Goal: Transaction & Acquisition: Purchase product/service

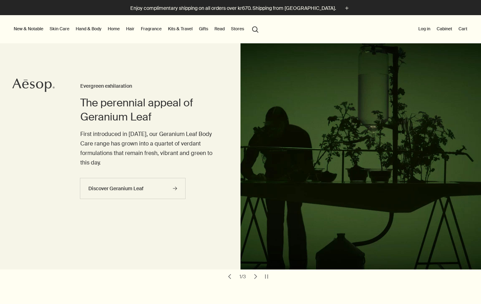
click at [152, 29] on link "Fragrance" at bounding box center [151, 29] width 24 height 8
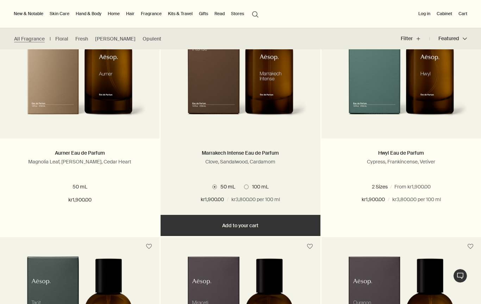
scroll to position [228, 0]
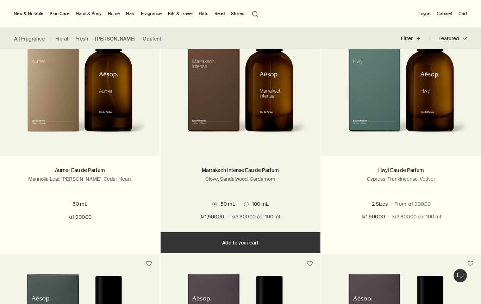
click at [204, 110] on img at bounding box center [239, 80] width 133 height 130
click at [208, 151] on link at bounding box center [239, 85] width 159 height 141
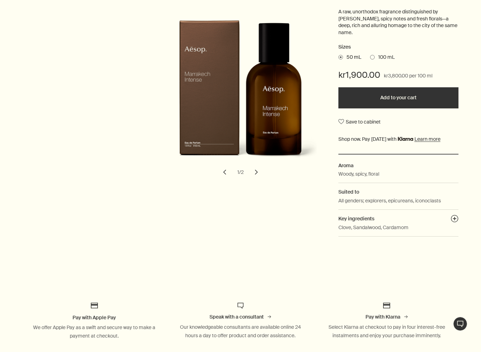
scroll to position [131, 0]
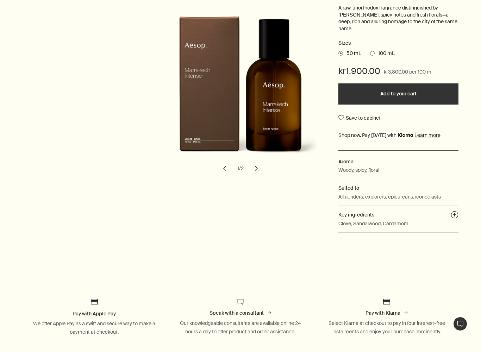
click at [255, 167] on button "chevron" at bounding box center [255, 167] width 15 height 15
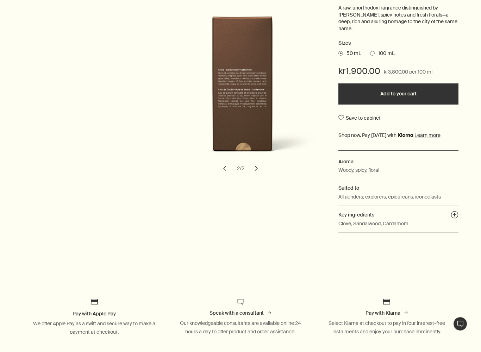
click at [218, 166] on button "chevron" at bounding box center [224, 167] width 15 height 15
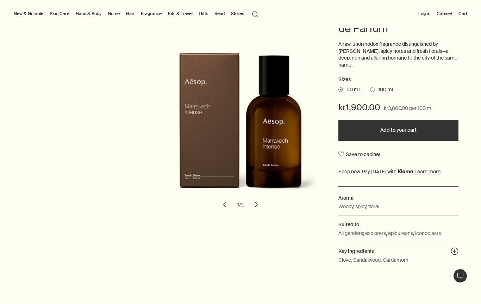
scroll to position [94, 0]
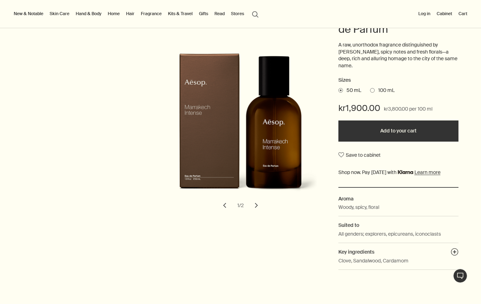
click at [375, 87] on span "100 mL" at bounding box center [384, 90] width 20 height 7
click at [370, 87] on input "100 mL" at bounding box center [370, 89] width 0 height 5
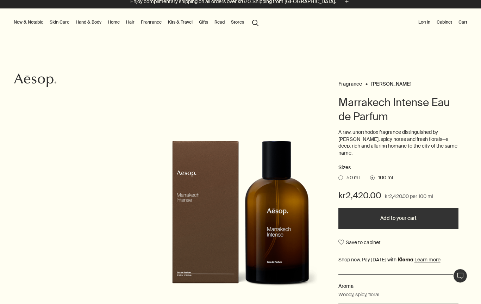
scroll to position [0, 0]
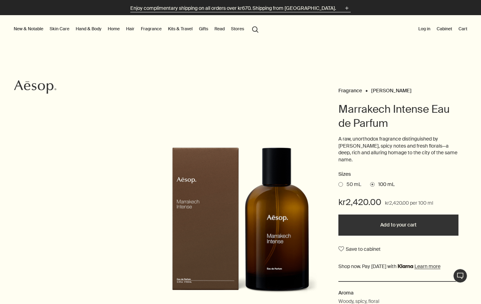
click at [287, 7] on p "Enjoy complimentary shipping on all orders over kr670. Shipping from Stockholm." at bounding box center [232, 8] width 205 height 7
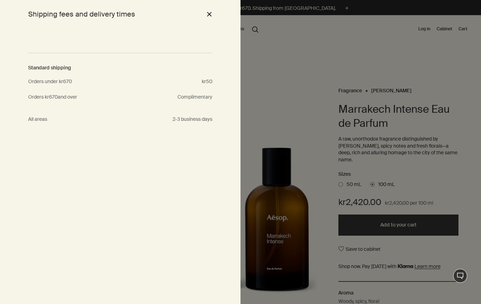
click at [202, 81] on p "kr50" at bounding box center [207, 81] width 11 height 8
click at [204, 14] on div "close" at bounding box center [205, 14] width 8 height 12
click at [210, 17] on button "close" at bounding box center [209, 14] width 8 height 12
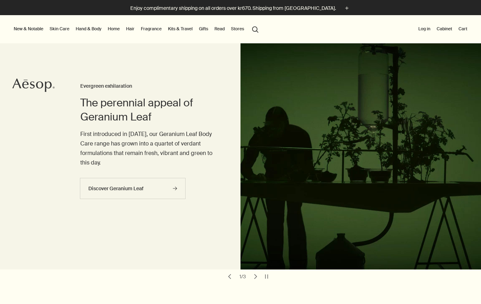
click at [149, 30] on link "Fragrance" at bounding box center [151, 29] width 24 height 8
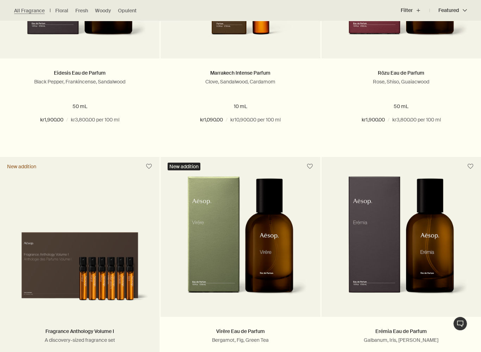
scroll to position [1352, 0]
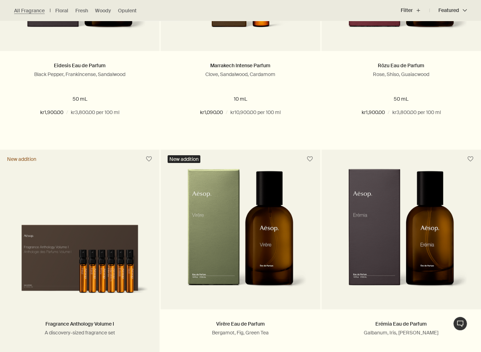
click at [115, 240] on img at bounding box center [80, 257] width 138 height 84
click at [110, 242] on img at bounding box center [80, 257] width 138 height 84
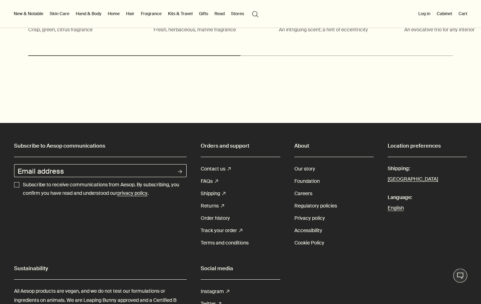
scroll to position [1255, 0]
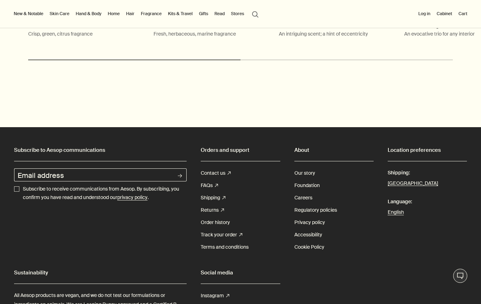
click at [401, 229] on section "Location preferences Shipping: [GEOGRAPHIC_DATA] Language: English" at bounding box center [426, 199] width 79 height 108
click at [401, 179] on button "[GEOGRAPHIC_DATA]" at bounding box center [412, 183] width 50 height 9
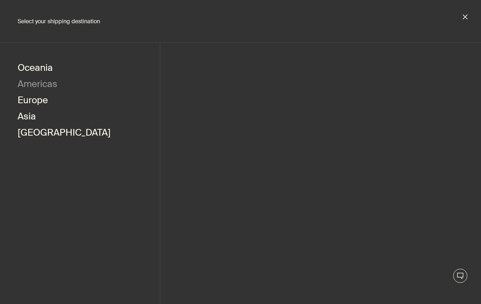
click at [35, 81] on button "Americas" at bounding box center [38, 85] width 40 height 16
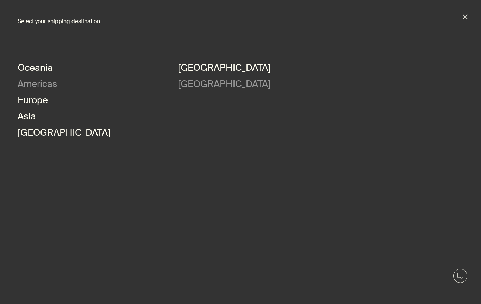
click at [195, 84] on link "[GEOGRAPHIC_DATA]" at bounding box center [224, 85] width 93 height 16
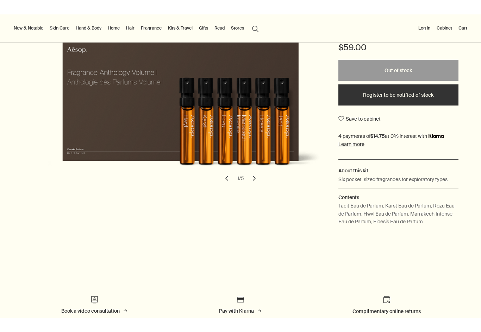
scroll to position [187, 0]
